Goal: Task Accomplishment & Management: Manage account settings

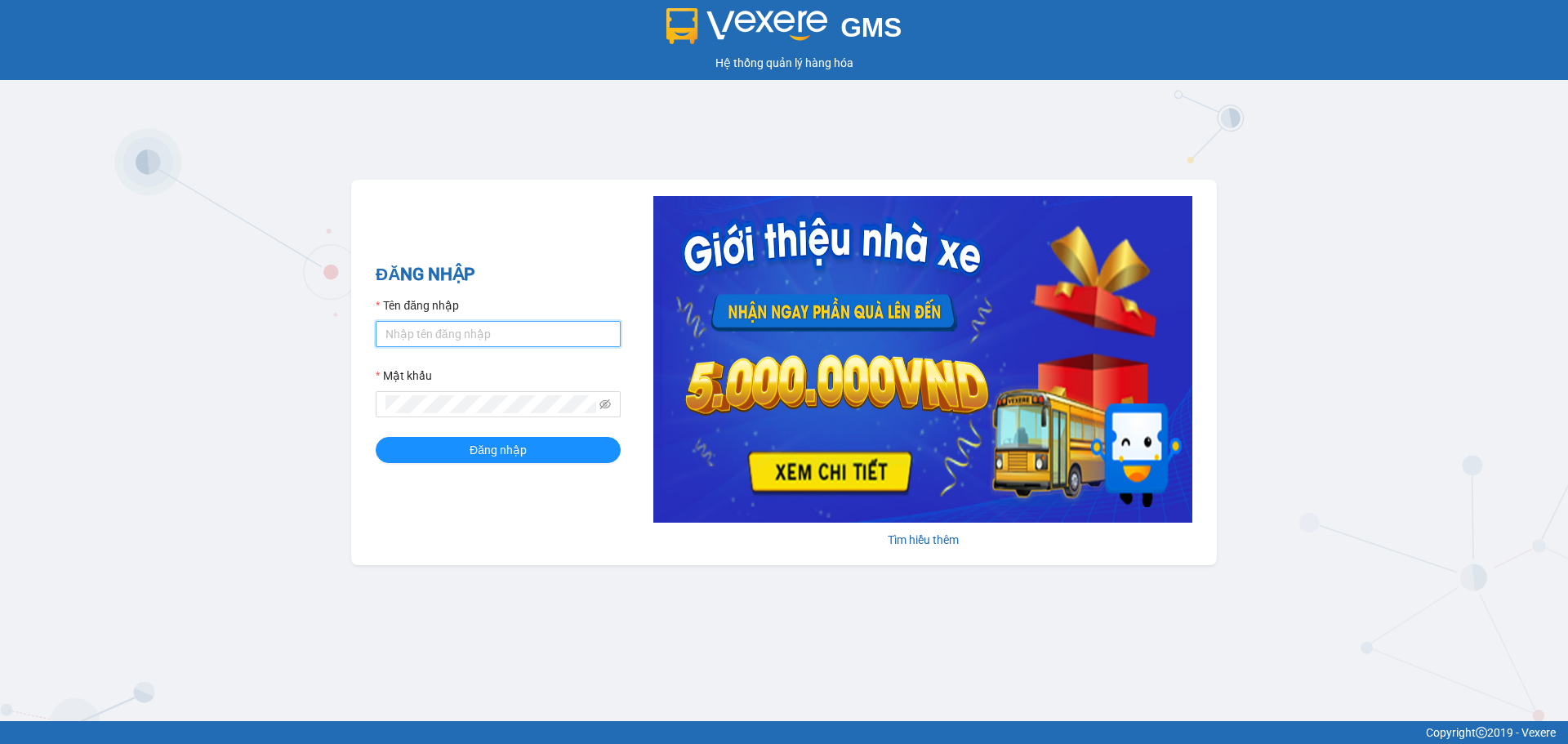
click at [434, 334] on input "Tên đăng nhập" at bounding box center [498, 334] width 245 height 26
type input "hathuyen.tankimchi"
click at [376, 436] on button "Đăng nhập" at bounding box center [498, 449] width 245 height 26
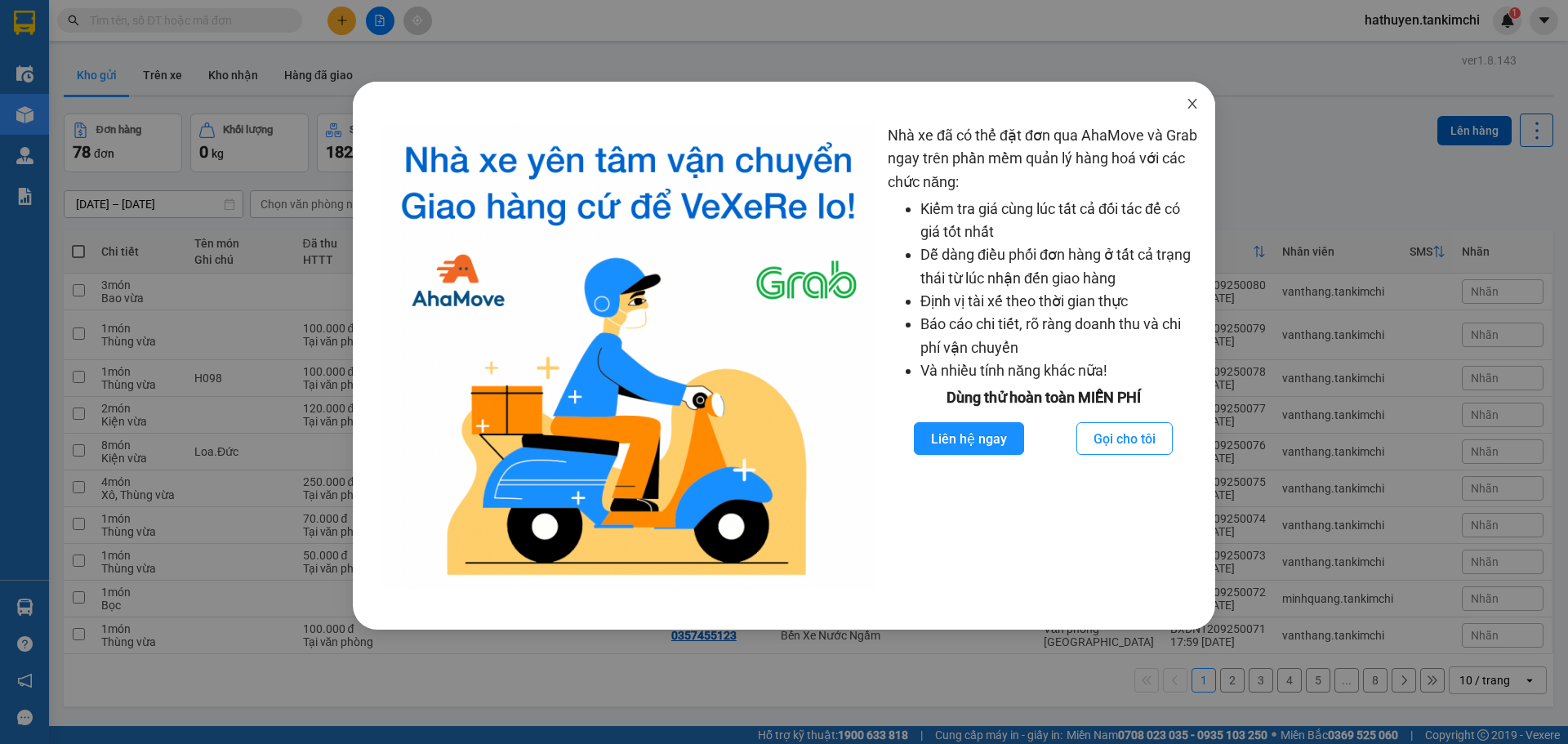
drag, startPoint x: 1190, startPoint y: 108, endPoint x: 667, endPoint y: 108, distance: 523.0
click at [1182, 108] on span "Close" at bounding box center [1191, 104] width 46 height 46
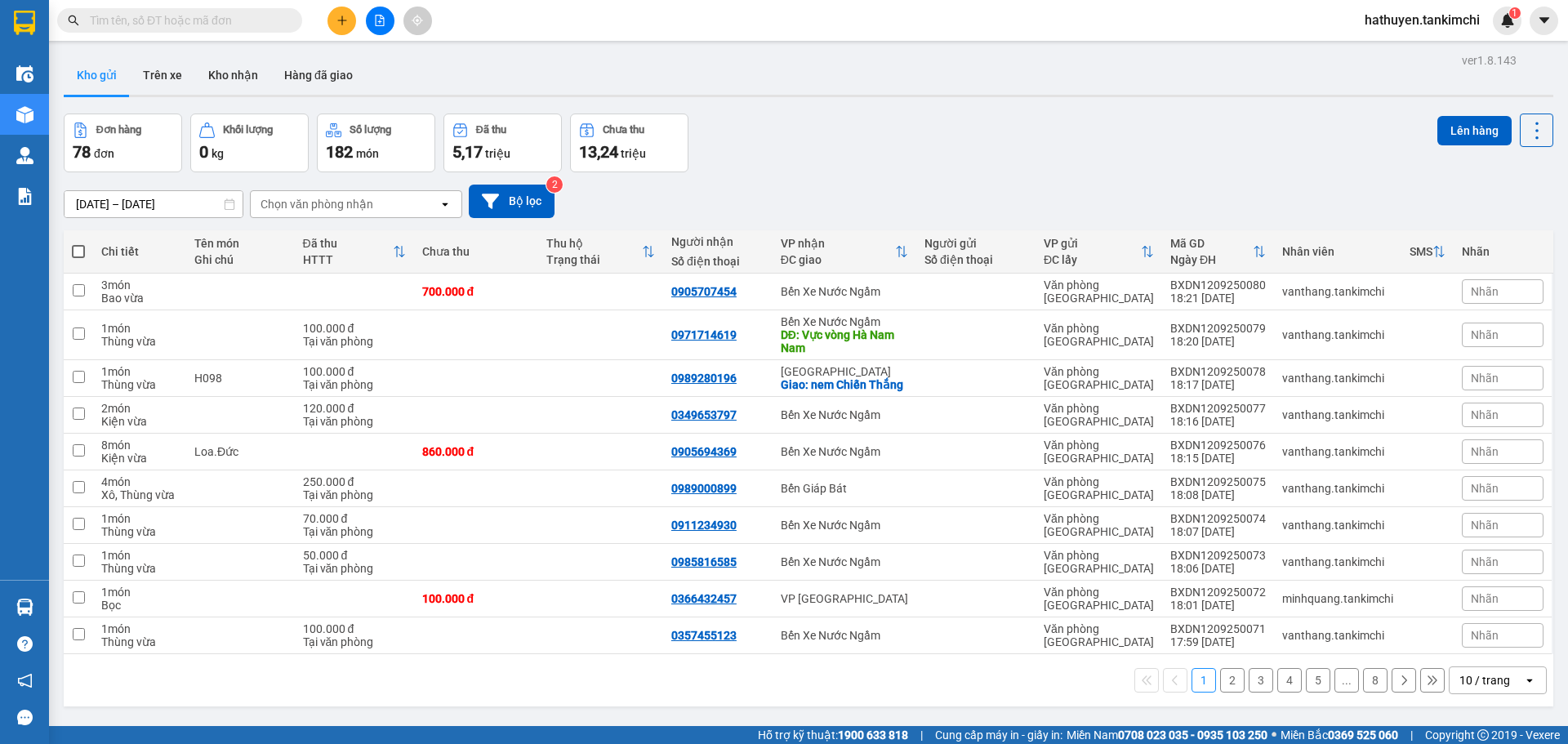
click at [160, 22] on input "text" at bounding box center [185, 21] width 192 height 18
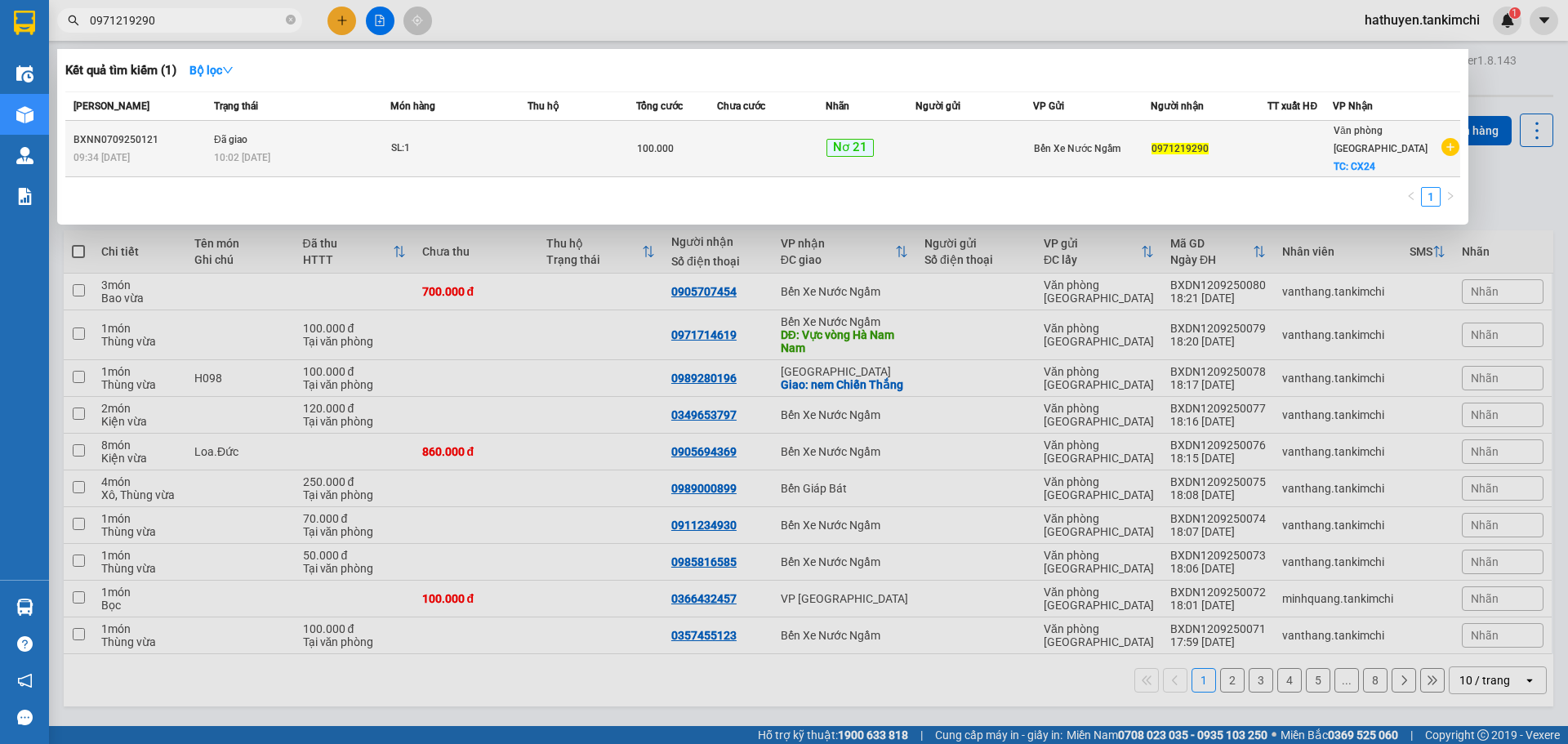
type input "0971219290"
click at [717, 155] on td "100.000" at bounding box center [676, 148] width 81 height 56
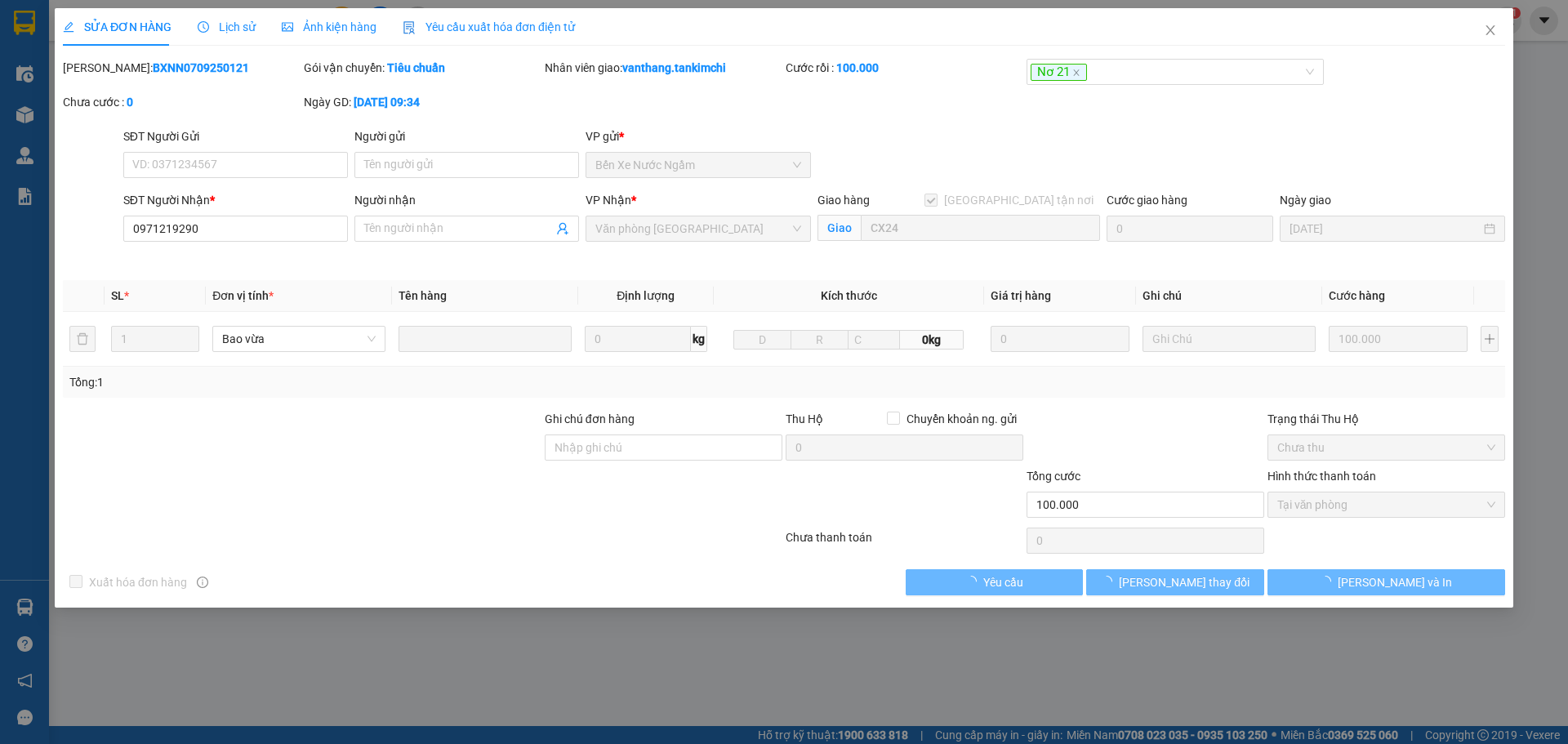
type input "0971219290"
checkbox input "true"
type input "CX24"
type input "100.000"
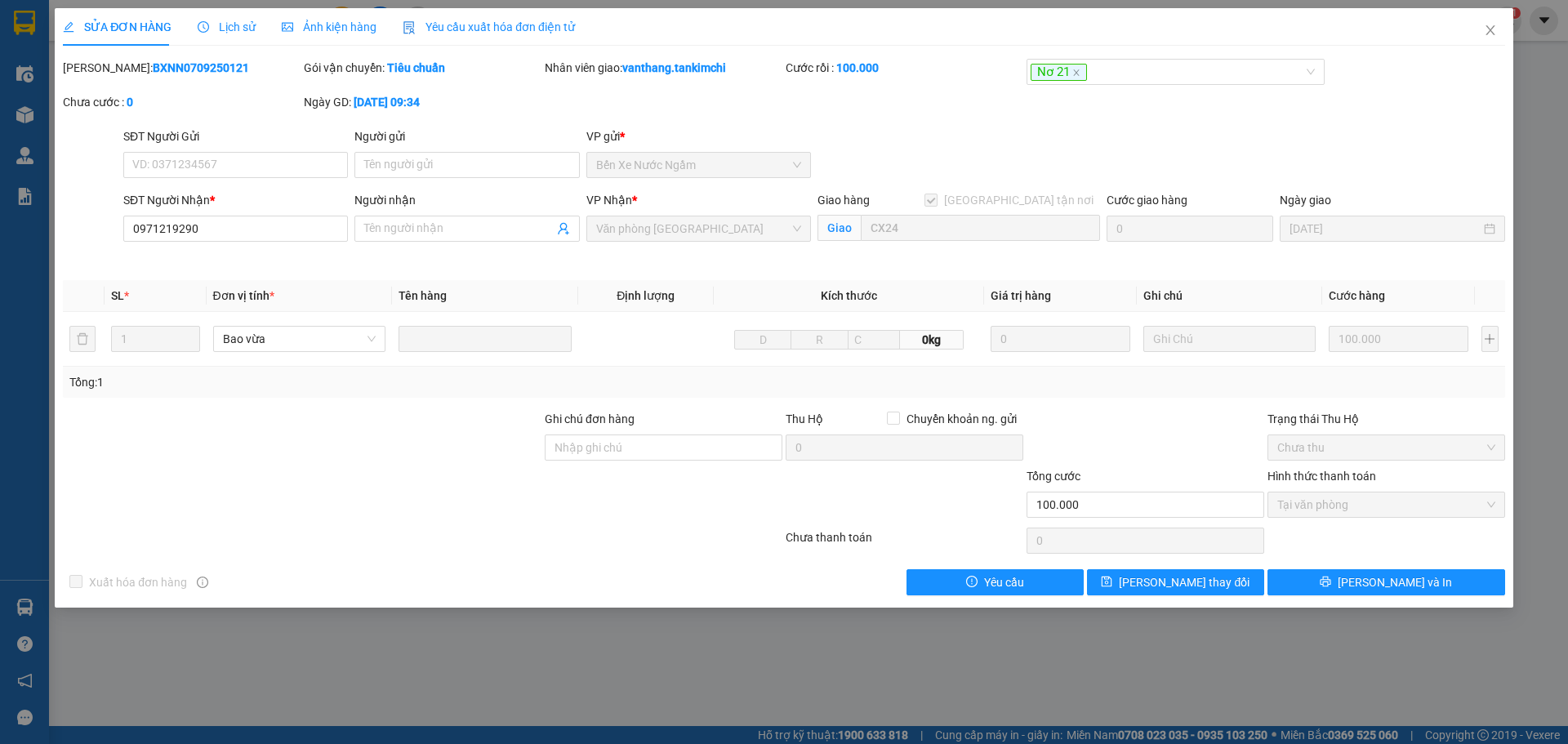
click at [228, 26] on span "Lịch sử" at bounding box center [226, 27] width 58 height 13
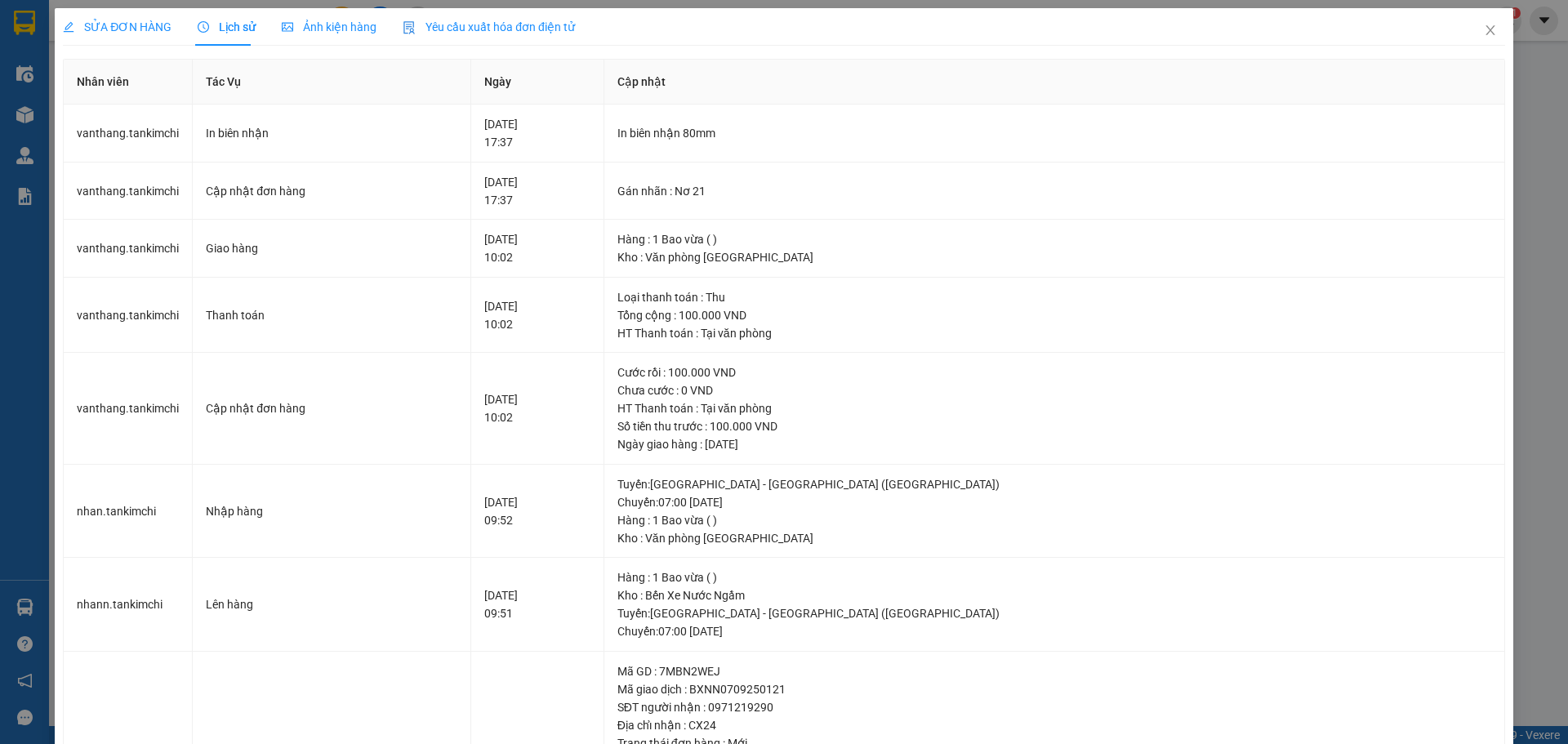
click at [112, 24] on span "SỬA ĐƠN HÀNG" at bounding box center [116, 27] width 108 height 13
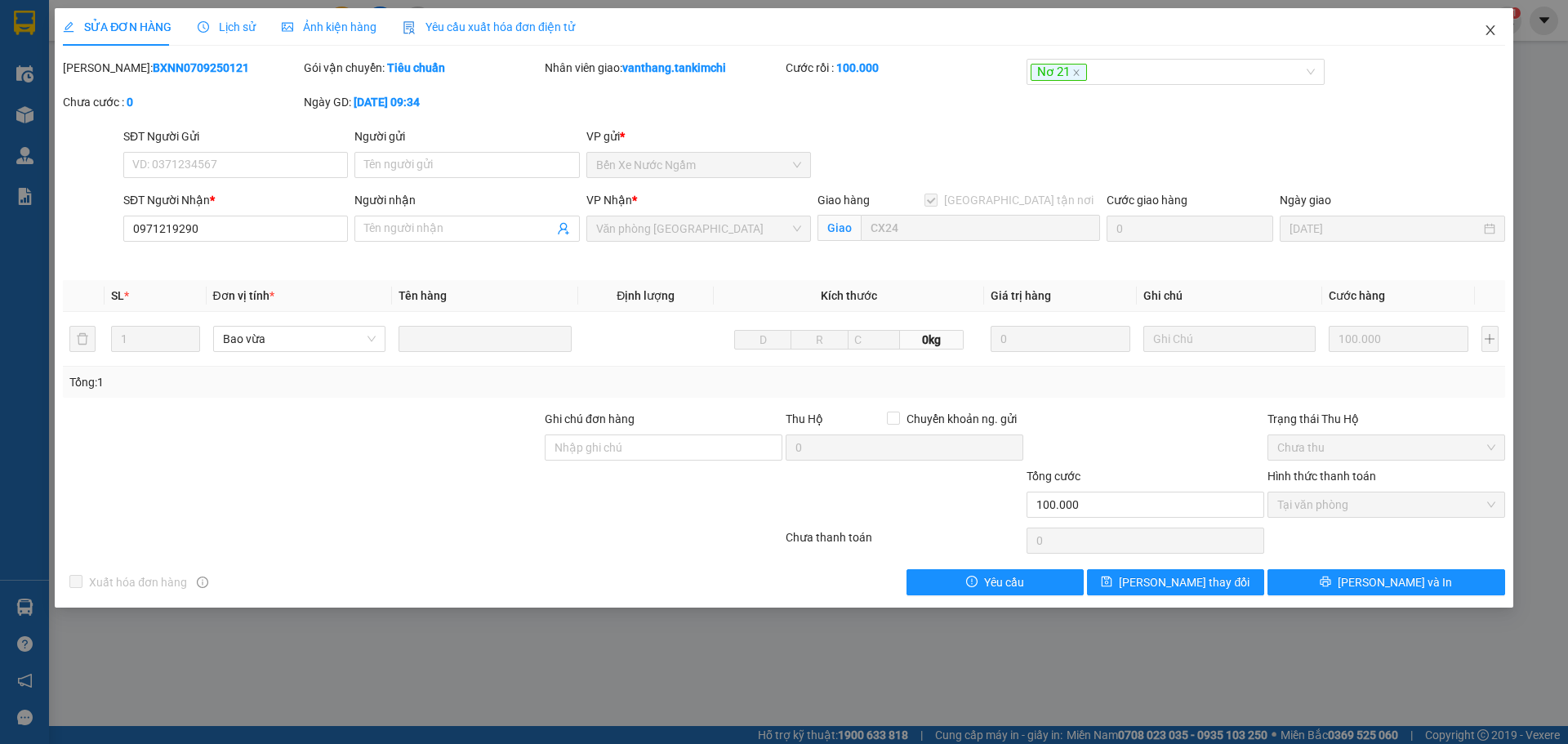
click at [1490, 33] on icon "close" at bounding box center [1490, 30] width 13 height 13
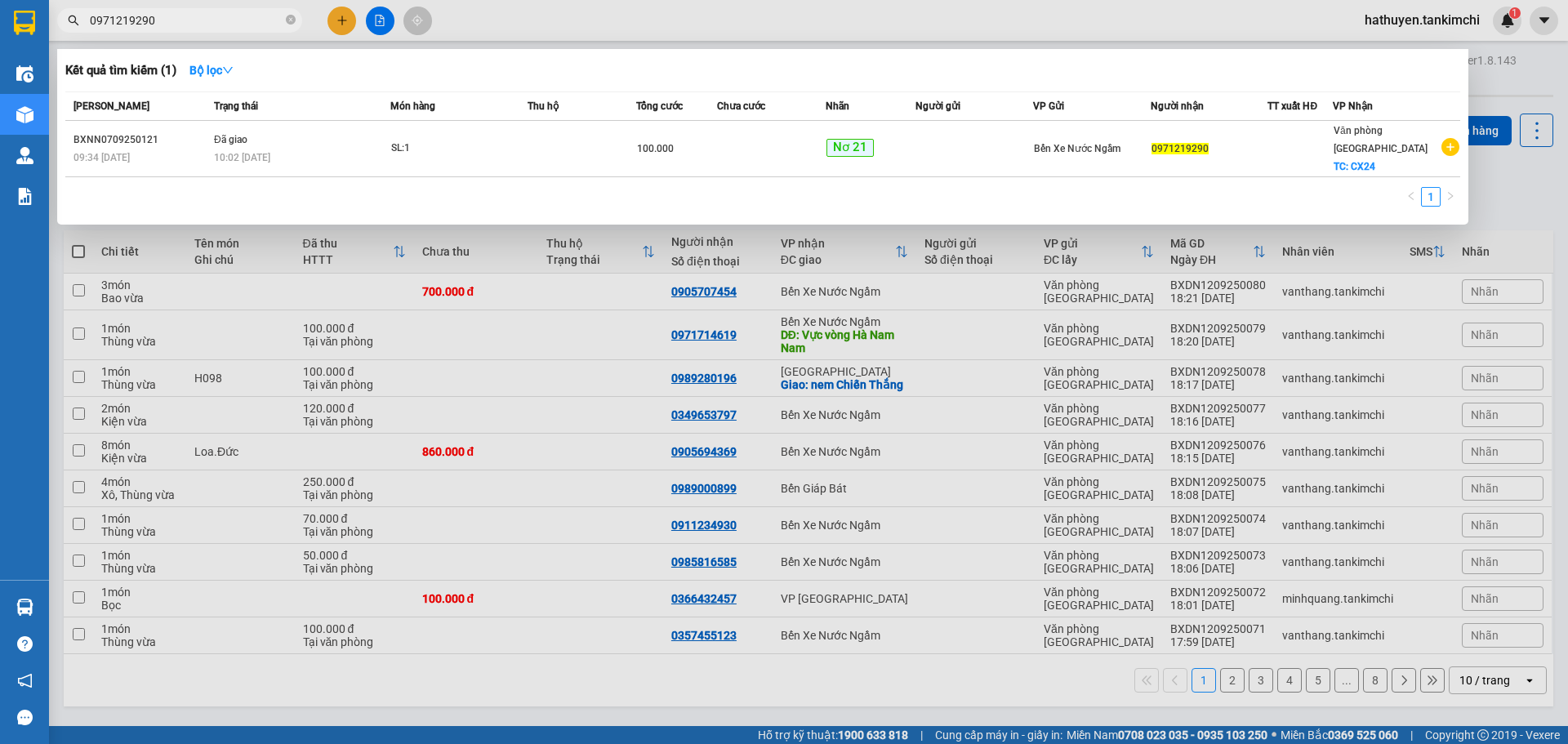
click at [192, 25] on input "0971219290" at bounding box center [185, 21] width 192 height 18
